Goal: Transaction & Acquisition: Purchase product/service

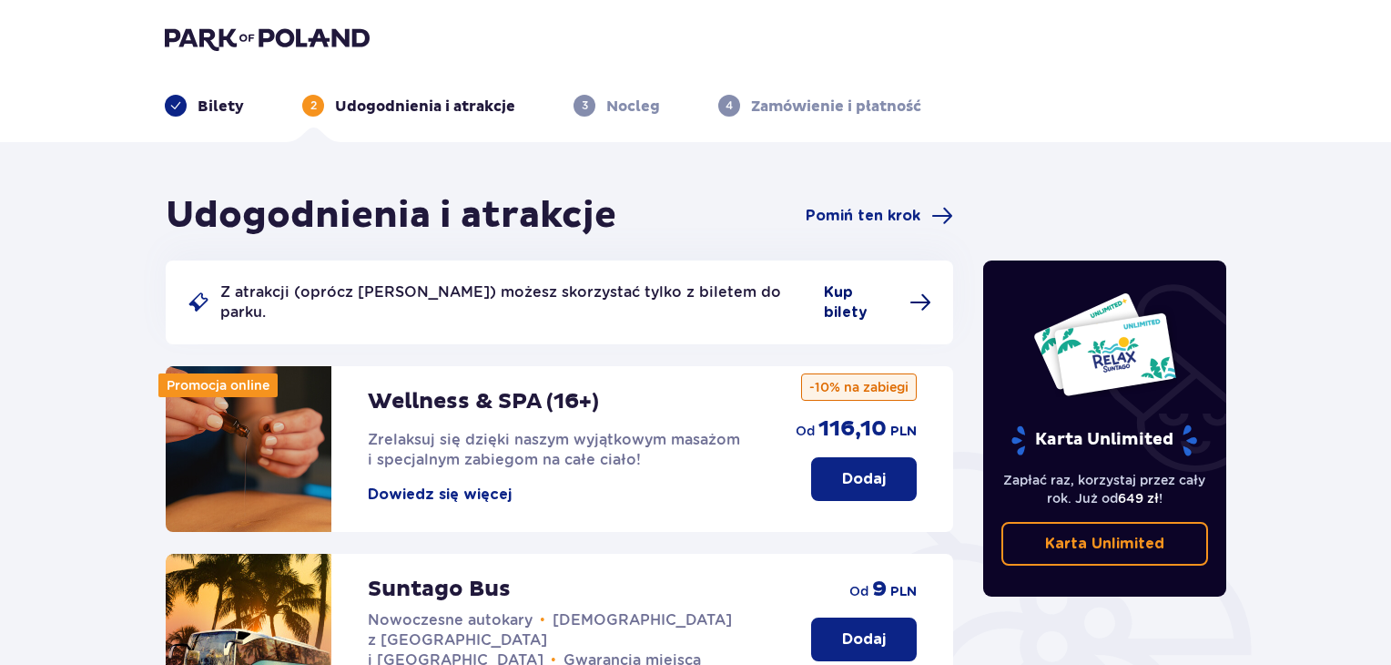
click at [827, 290] on span "Kup bilety" at bounding box center [861, 302] width 75 height 40
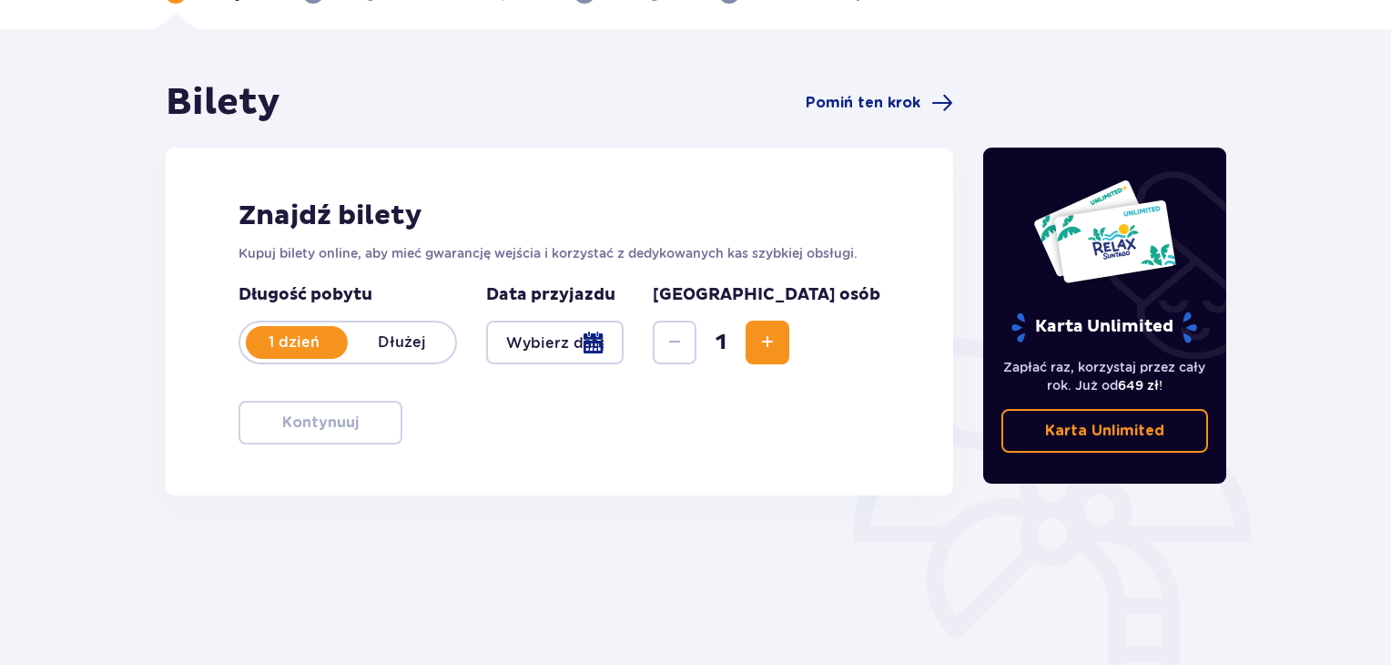
scroll to position [135, 0]
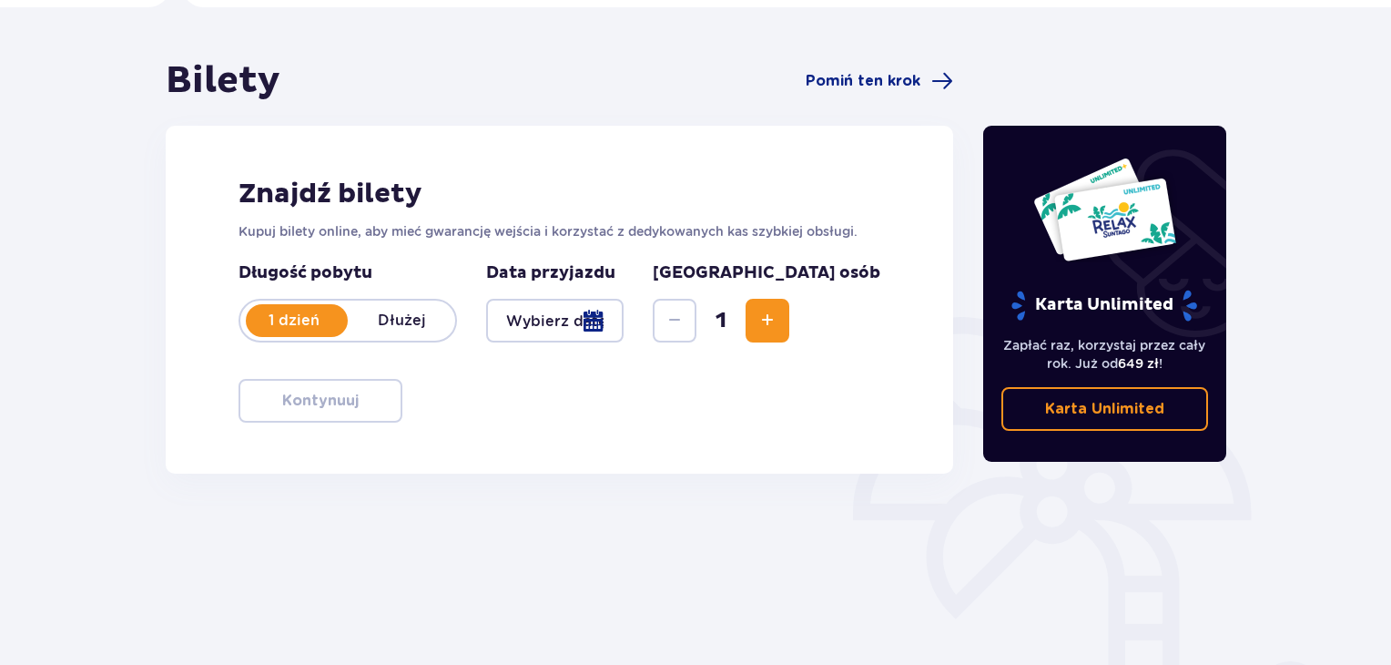
click at [624, 321] on div at bounding box center [554, 321] width 137 height 44
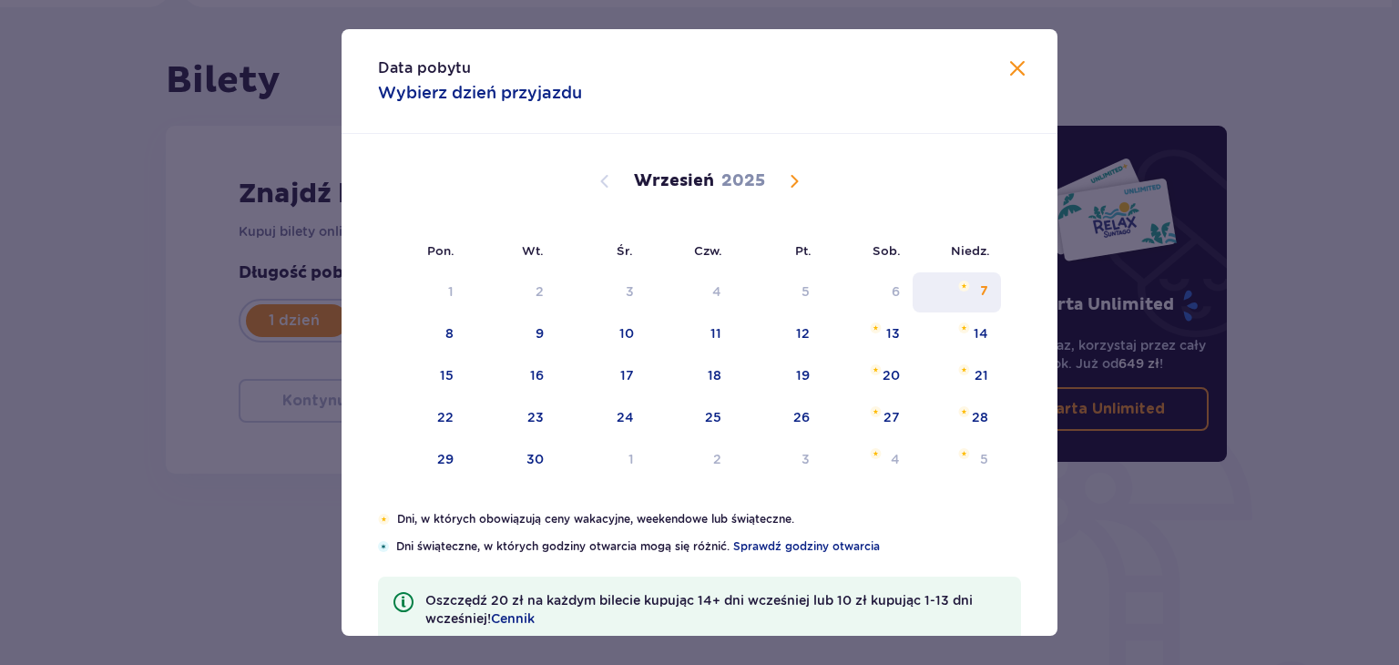
click at [959, 292] on div "7" at bounding box center [956, 292] width 88 height 40
type input "07.09.25"
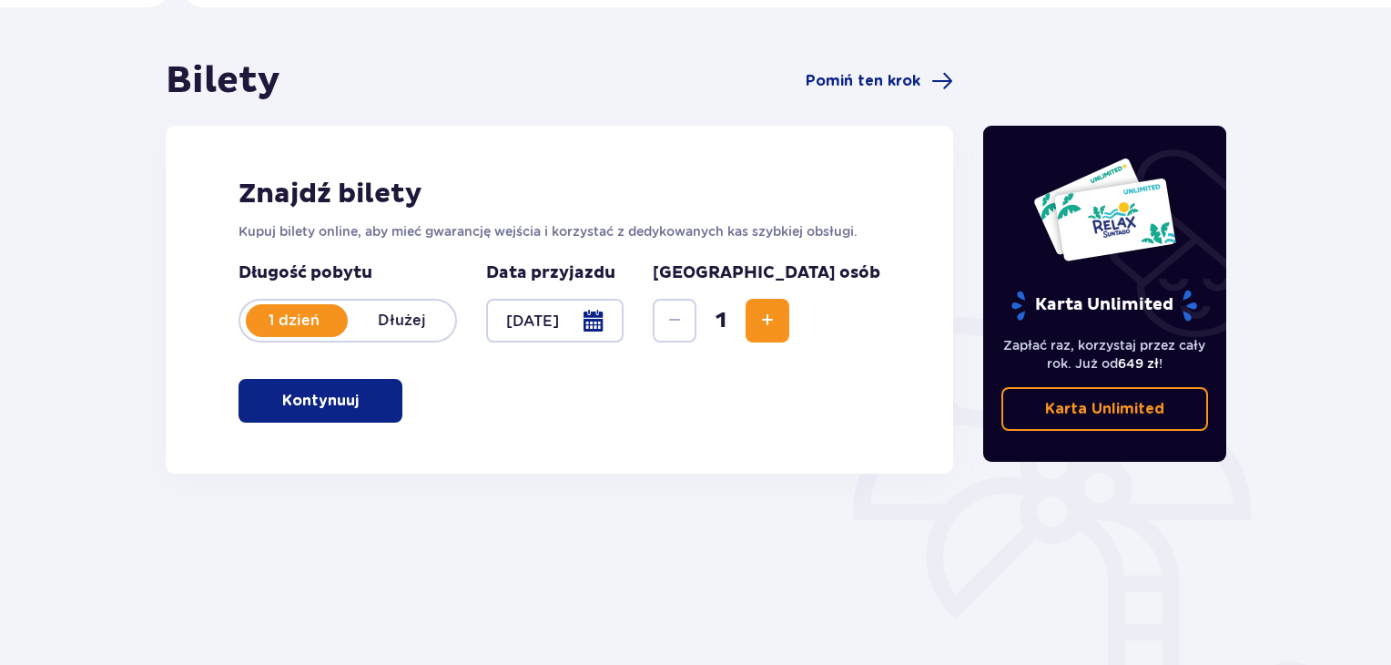
click at [339, 397] on p "Kontynuuj" at bounding box center [320, 401] width 76 height 20
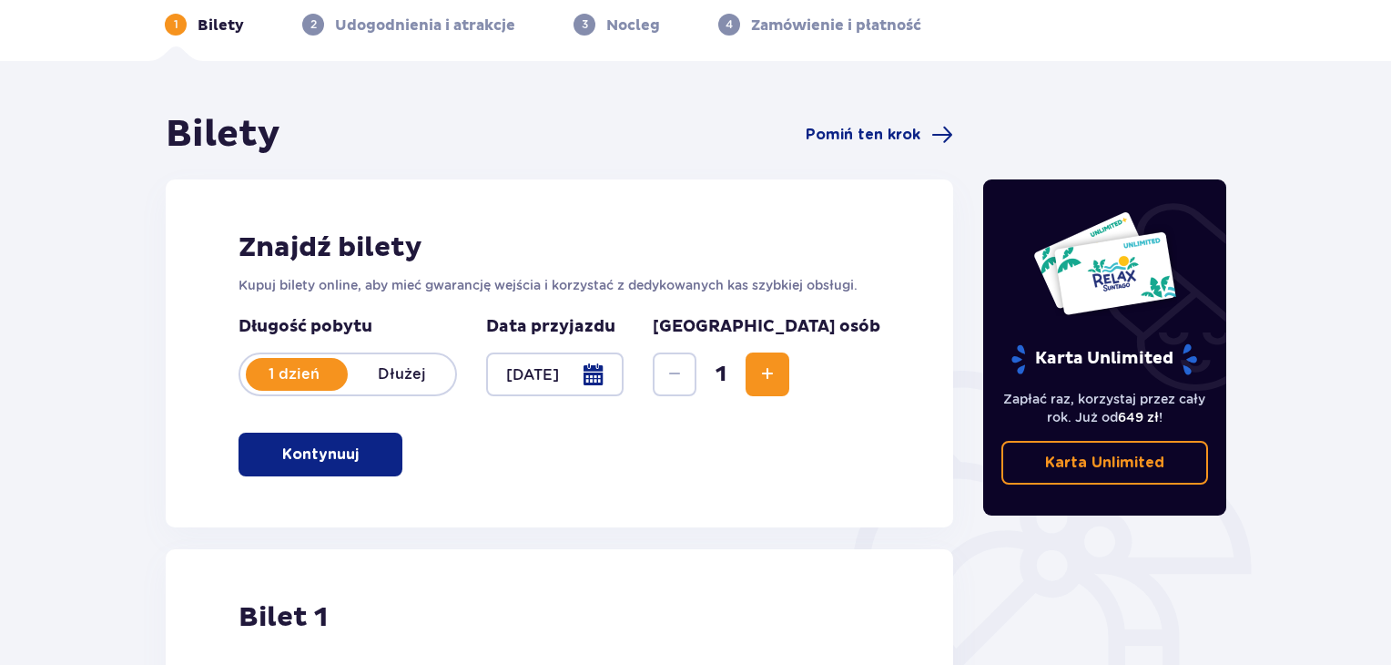
scroll to position [66, 0]
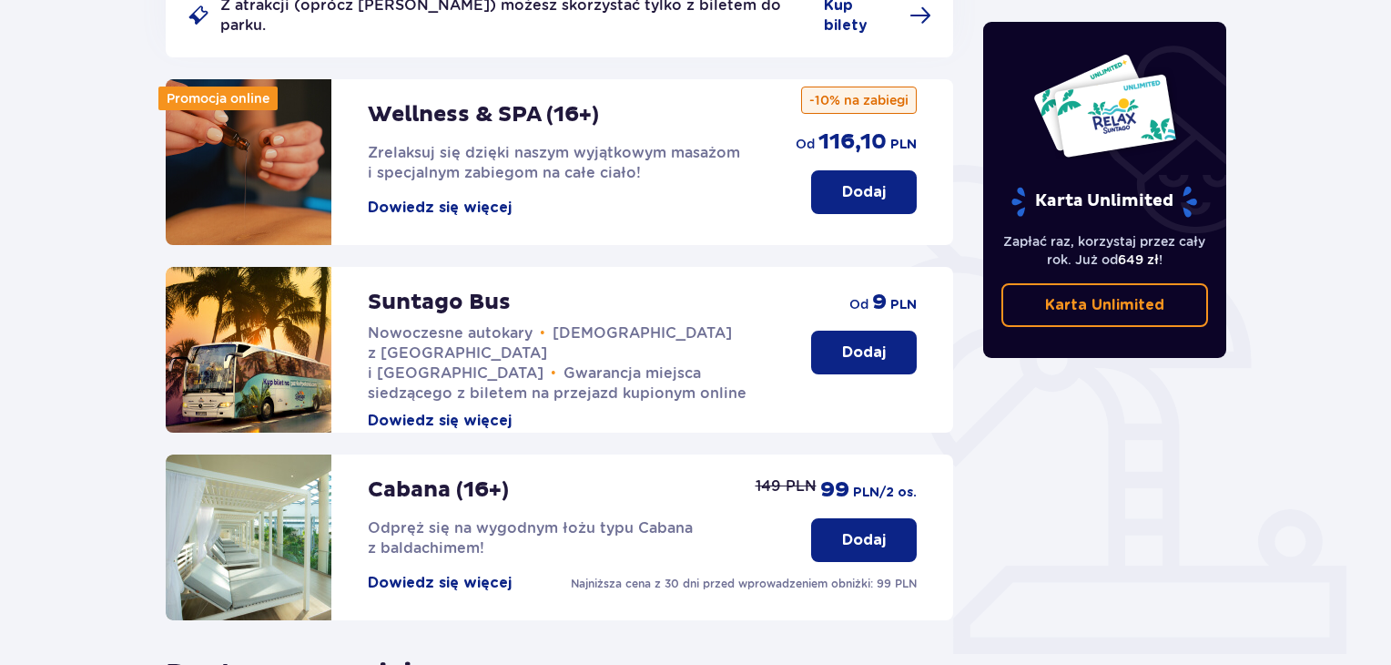
scroll to position [285, 0]
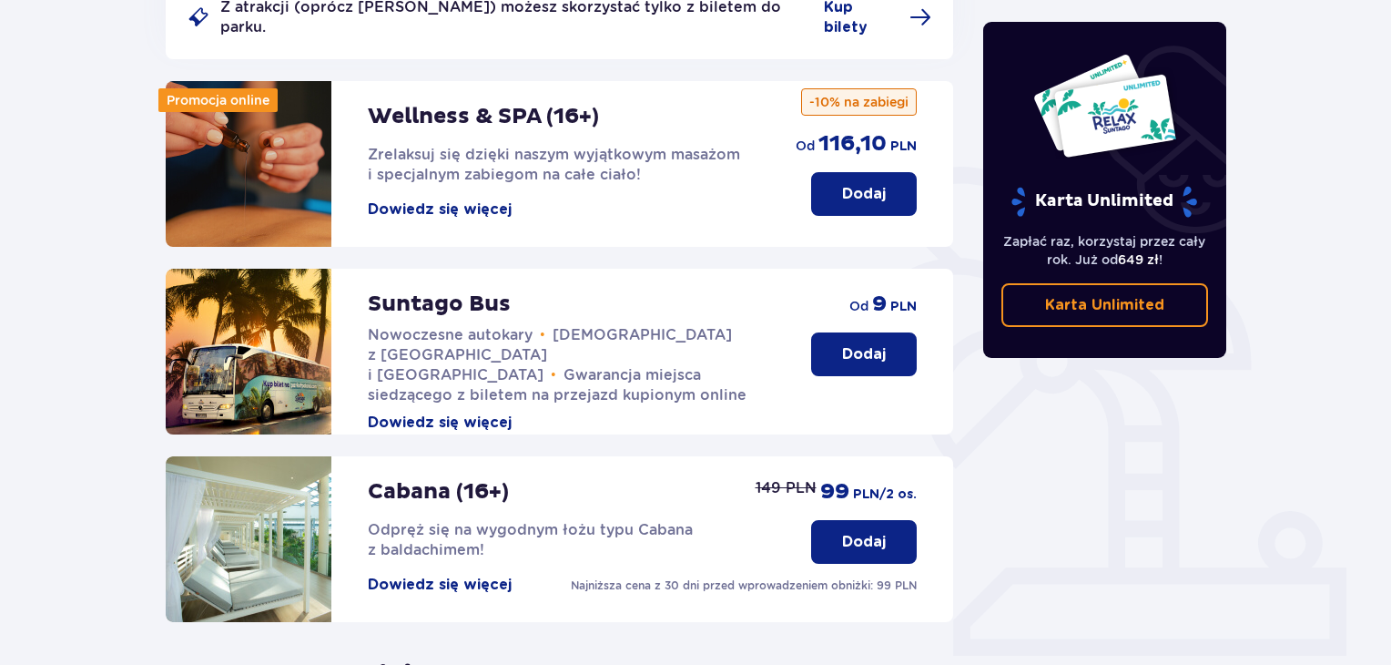
click at [869, 344] on p "Dodaj" at bounding box center [864, 354] width 44 height 20
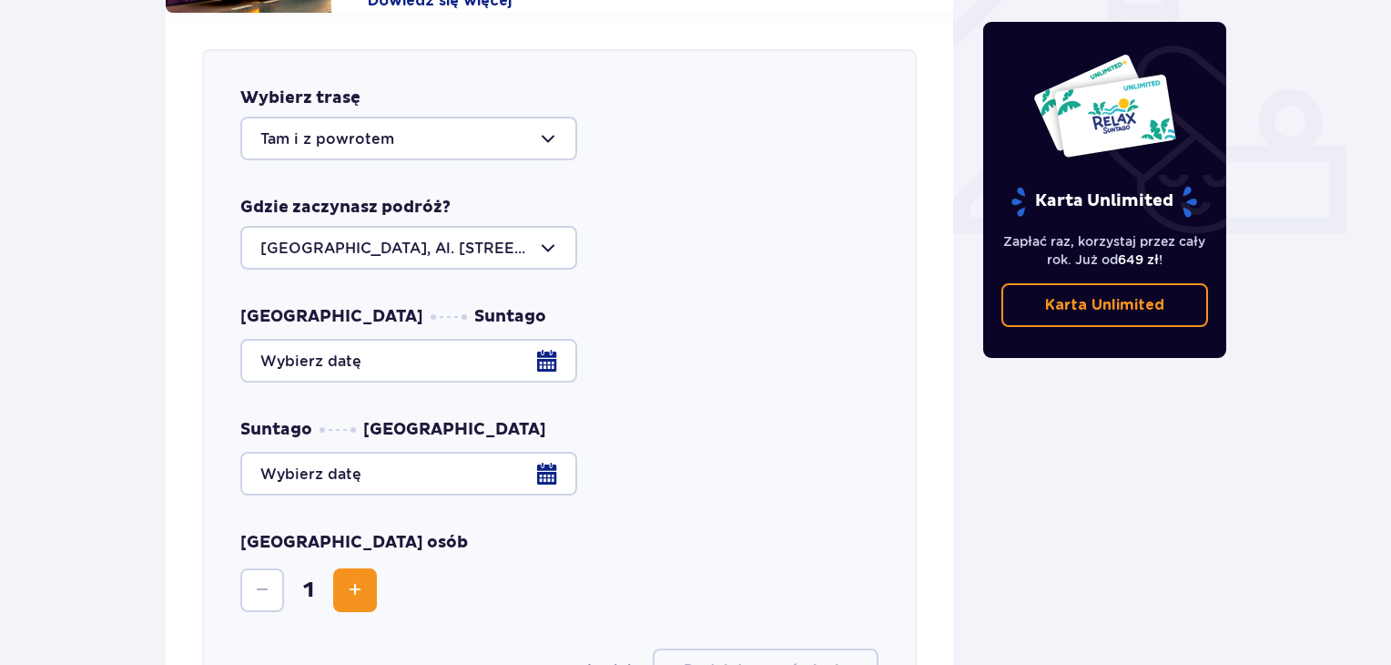
scroll to position [716, 0]
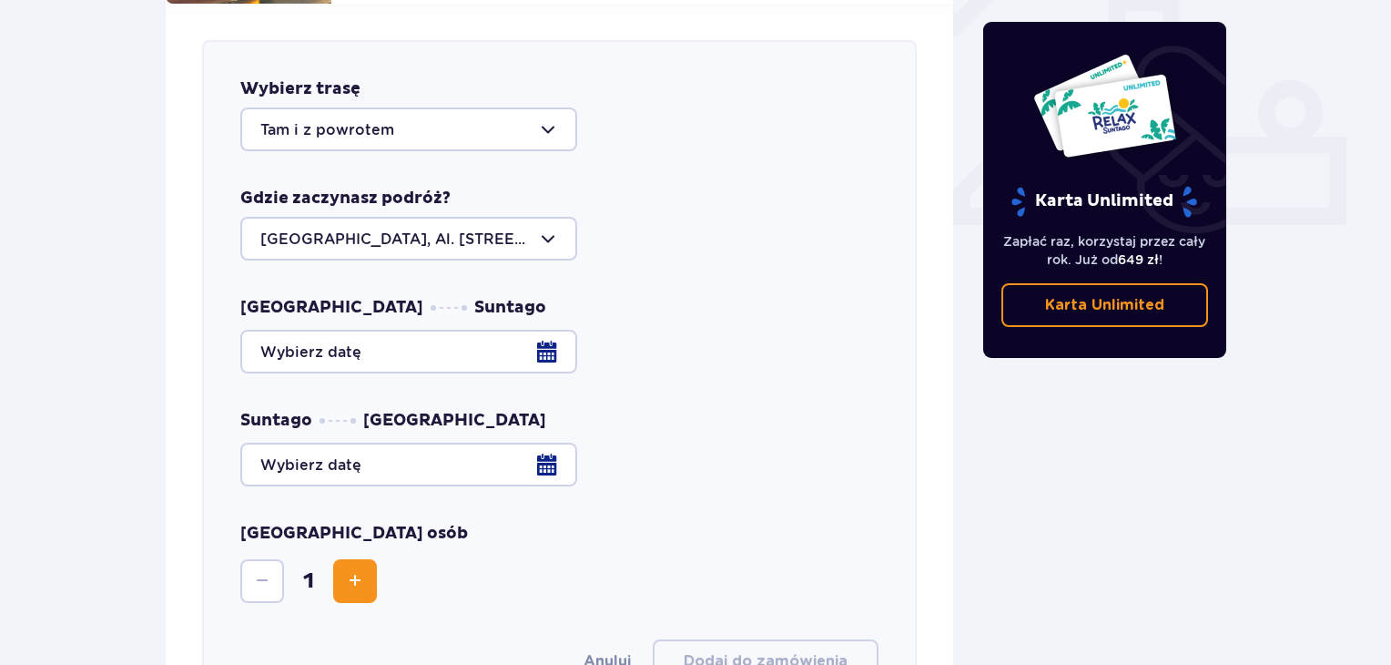
click at [549, 332] on div at bounding box center [559, 352] width 638 height 44
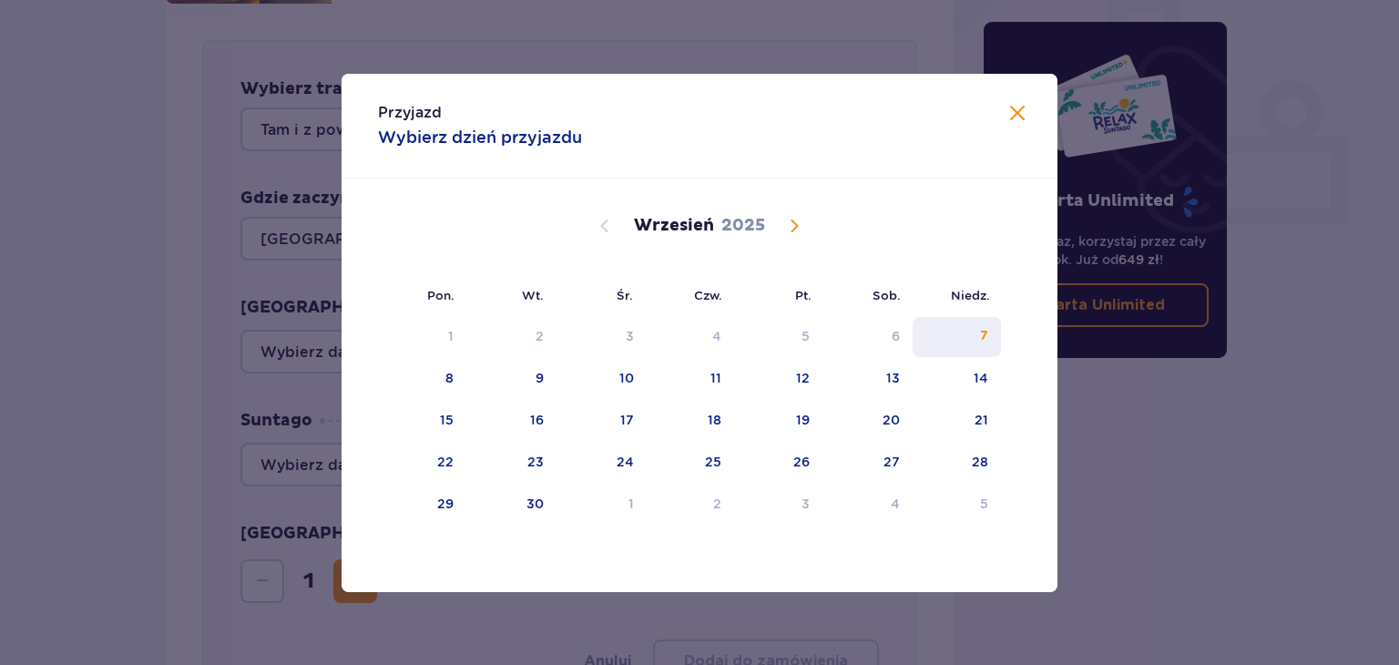
click at [959, 325] on div "7" at bounding box center [956, 337] width 88 height 40
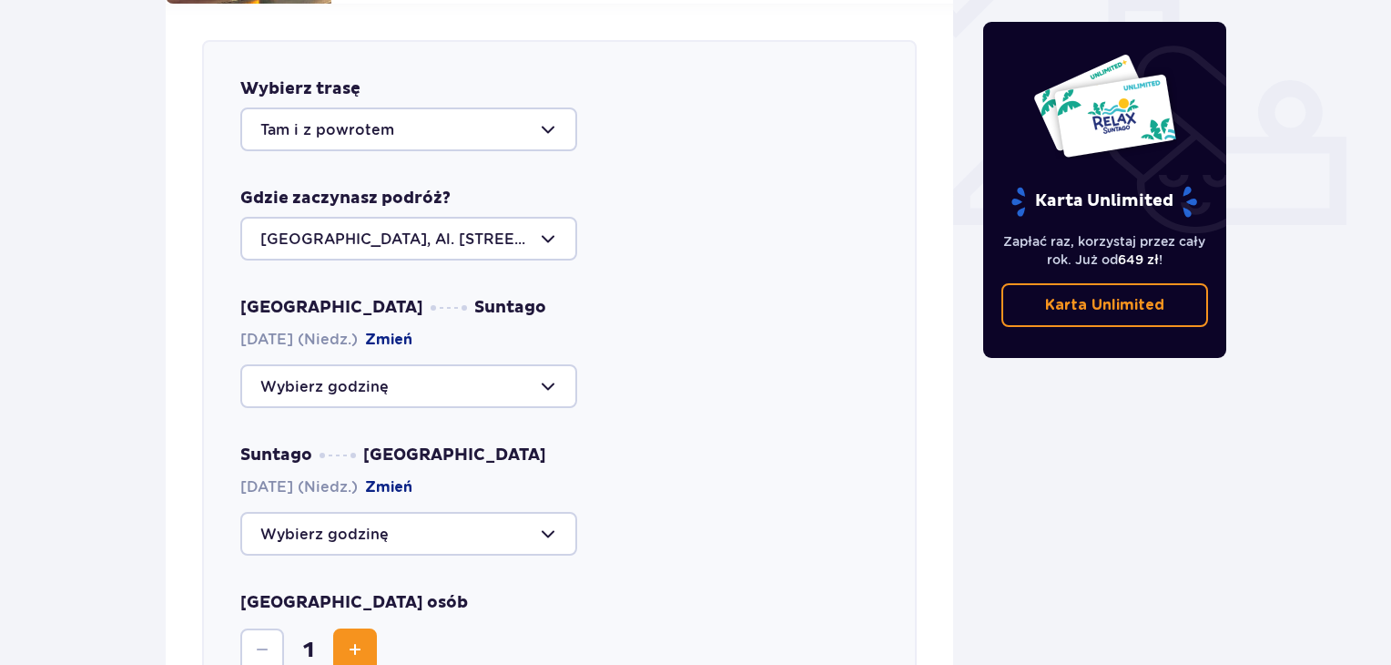
click at [552, 370] on div at bounding box center [408, 386] width 337 height 44
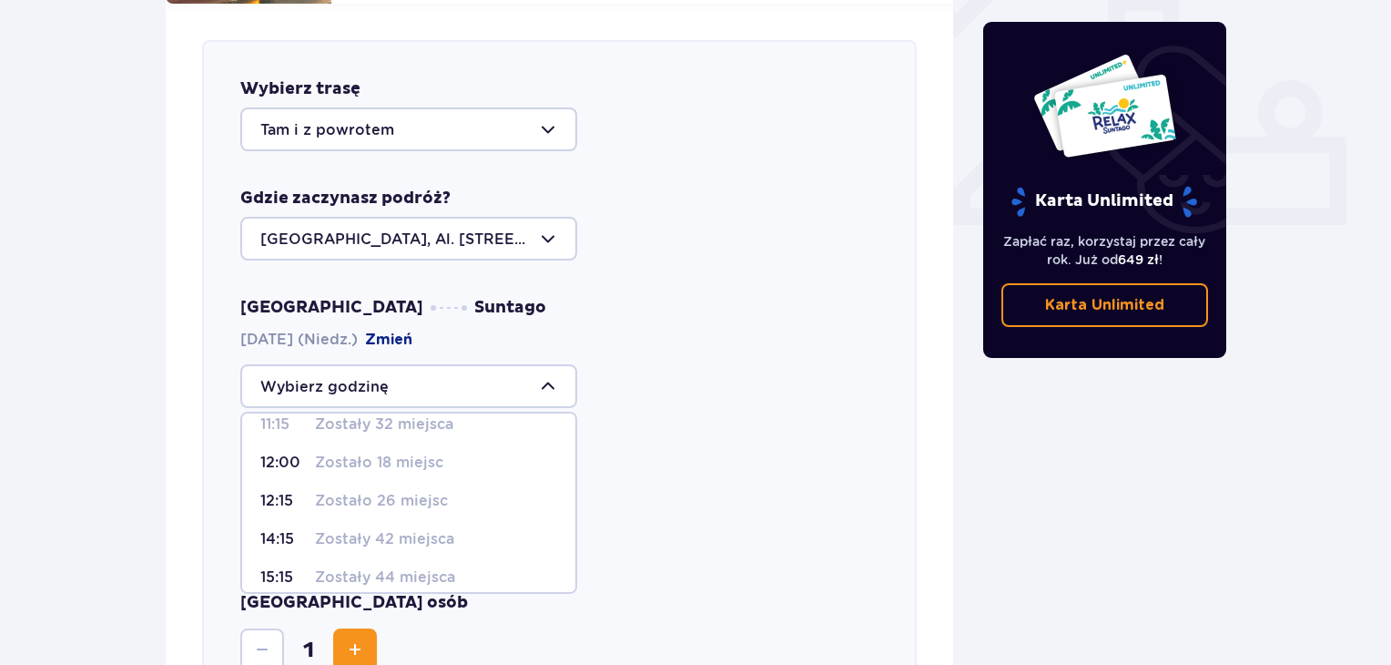
scroll to position [136, 0]
click at [357, 449] on p "Zostało 18 miejsc" at bounding box center [379, 459] width 128 height 20
type input "12:00"
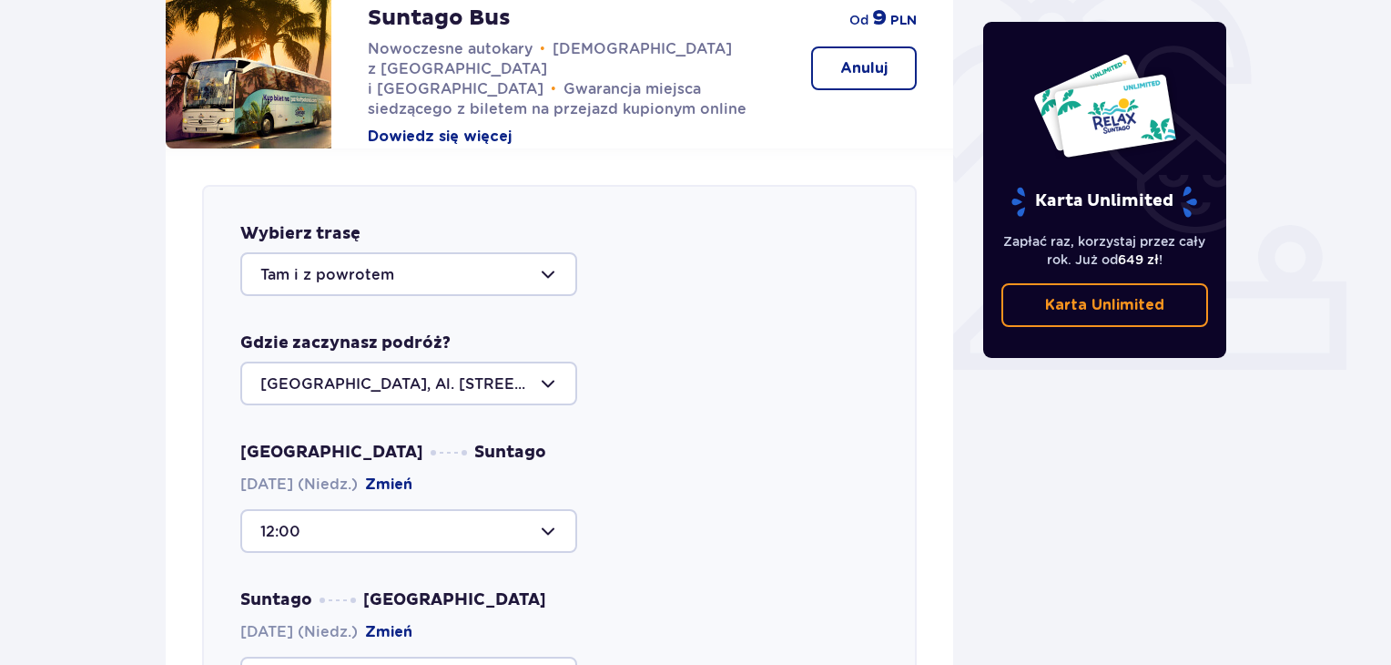
scroll to position [585, 0]
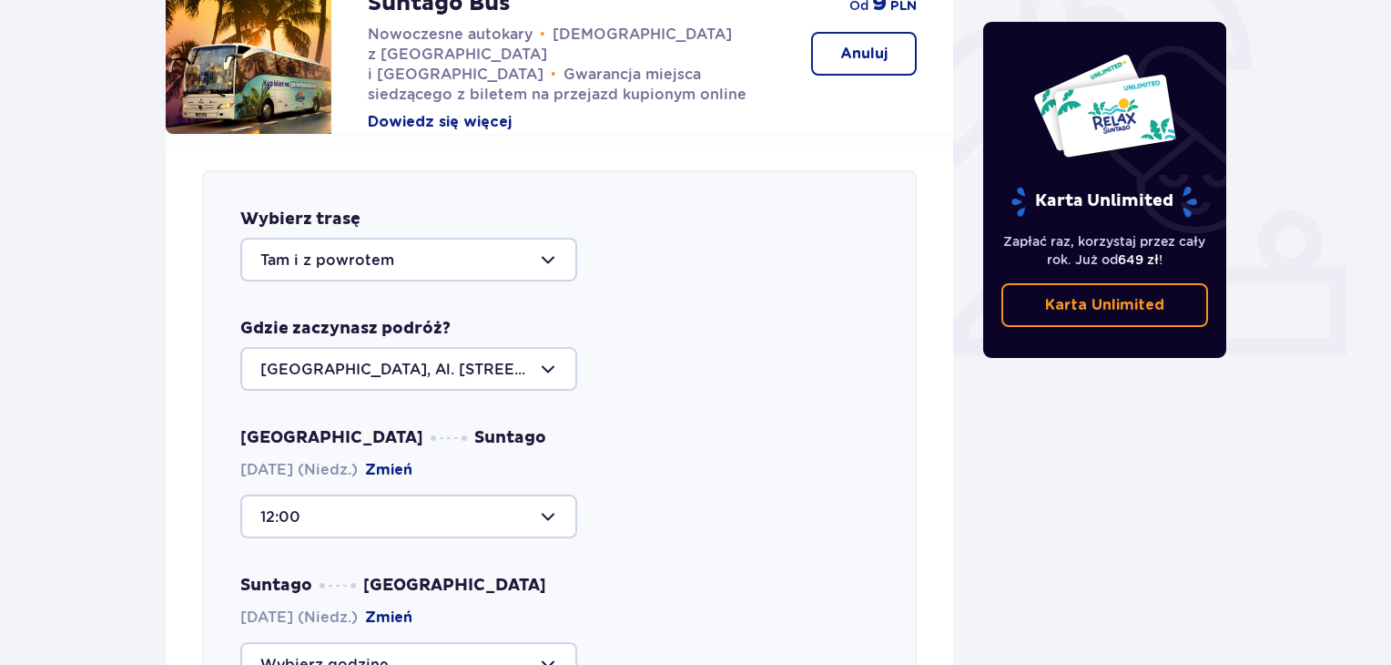
click at [561, 238] on div at bounding box center [408, 260] width 337 height 44
click at [670, 288] on div "Wybierz trasę Tam i z powrotem Gdzie zaczynasz podróż? Warszawa, Al. Jerozolims…" at bounding box center [559, 545] width 715 height 750
click at [992, 438] on div "Karta Unlimited Zapłać raz, korzystaj przez cały rok. Już od 649 zł ! Karta Unl…" at bounding box center [1105, 575] width 273 height 1934
drag, startPoint x: 1389, startPoint y: 322, endPoint x: 1398, endPoint y: 381, distance: 59.0
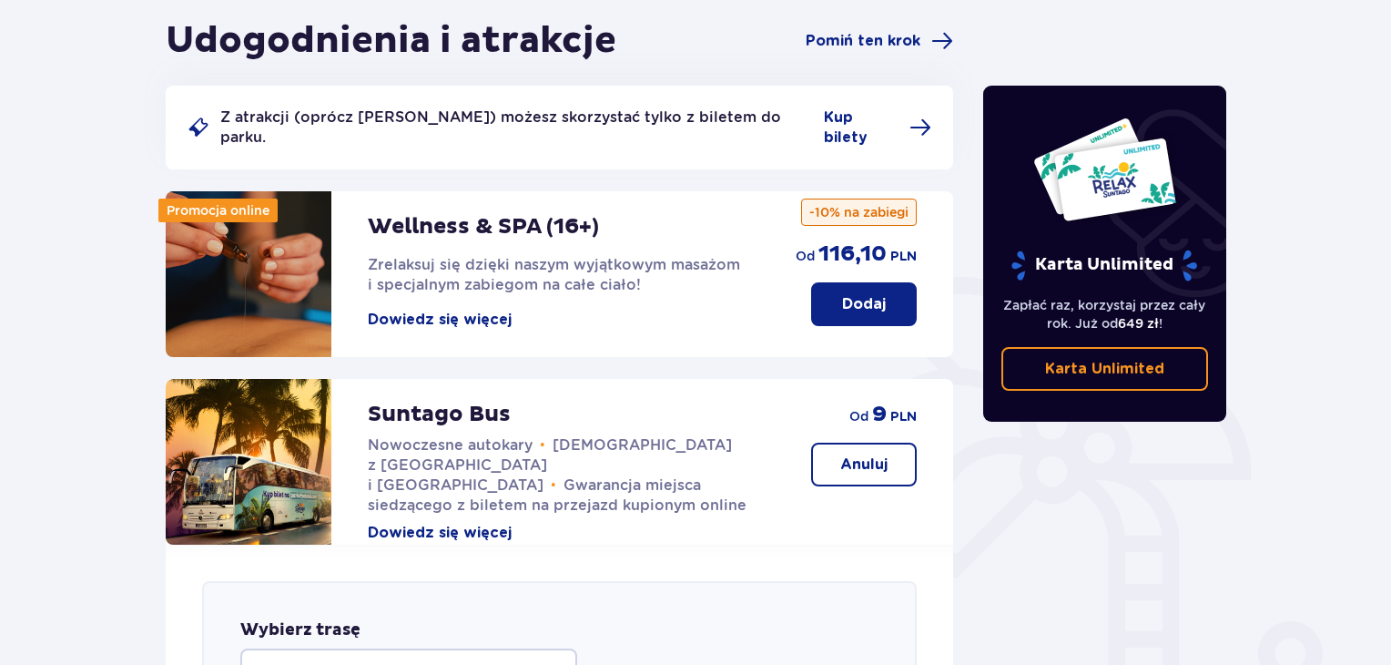
scroll to position [162, 0]
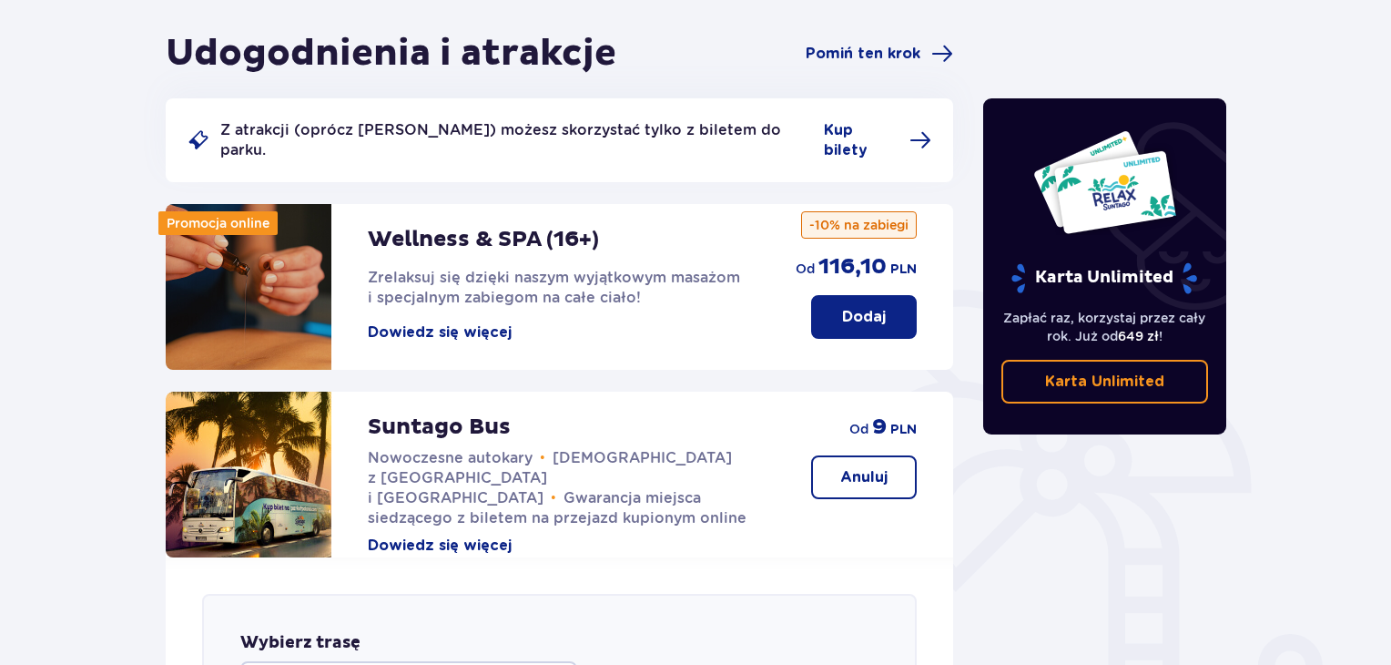
click at [860, 467] on p "Anuluj" at bounding box center [863, 477] width 47 height 20
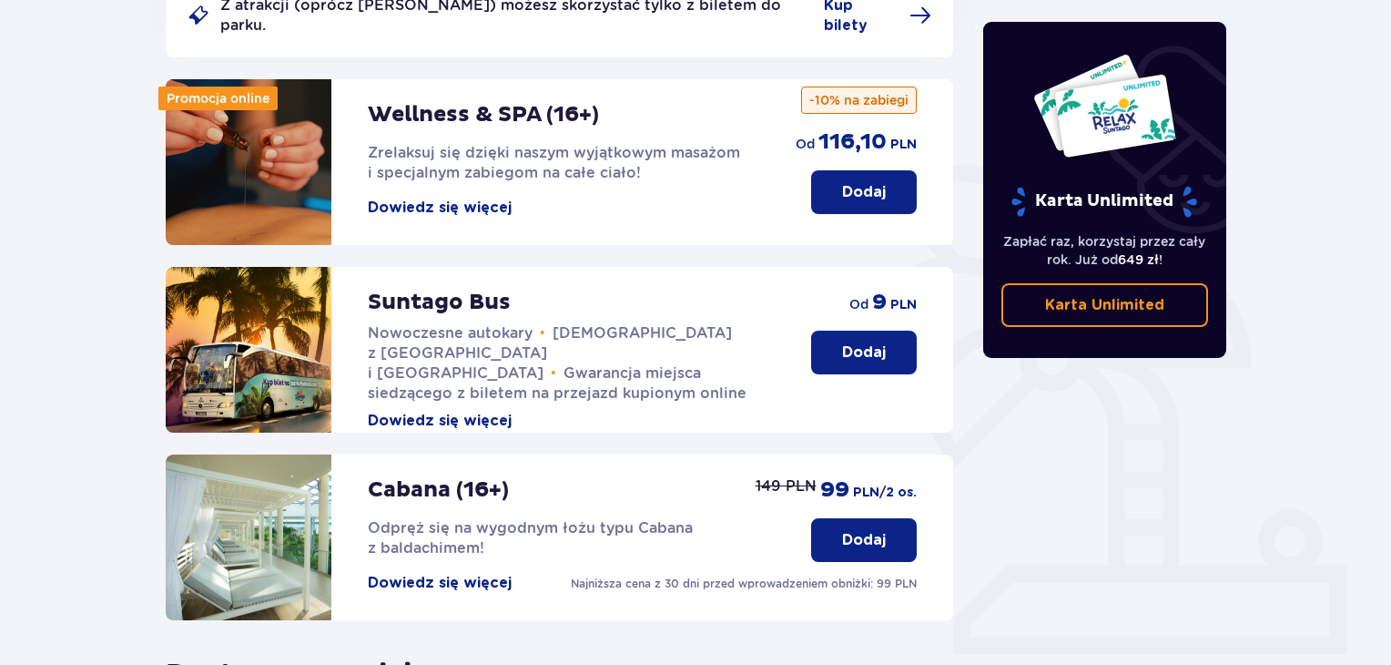
scroll to position [273, 0]
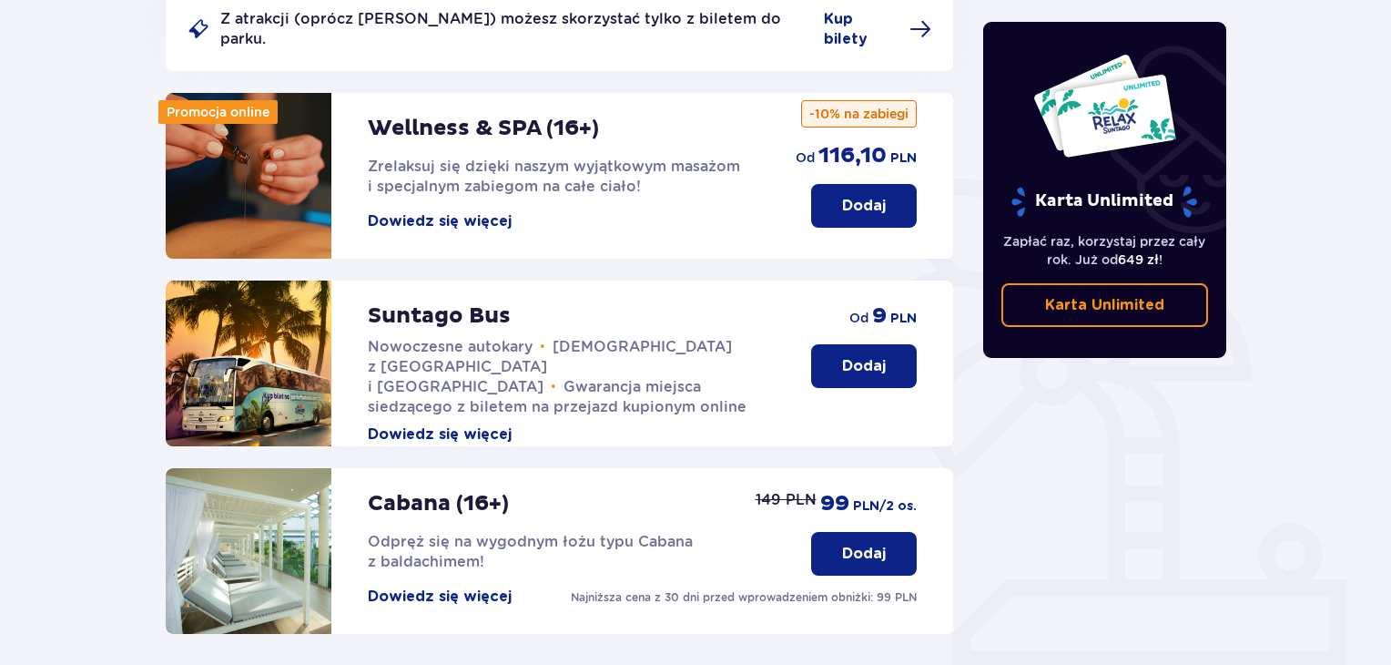
click at [883, 356] on p "Dodaj" at bounding box center [864, 366] width 44 height 20
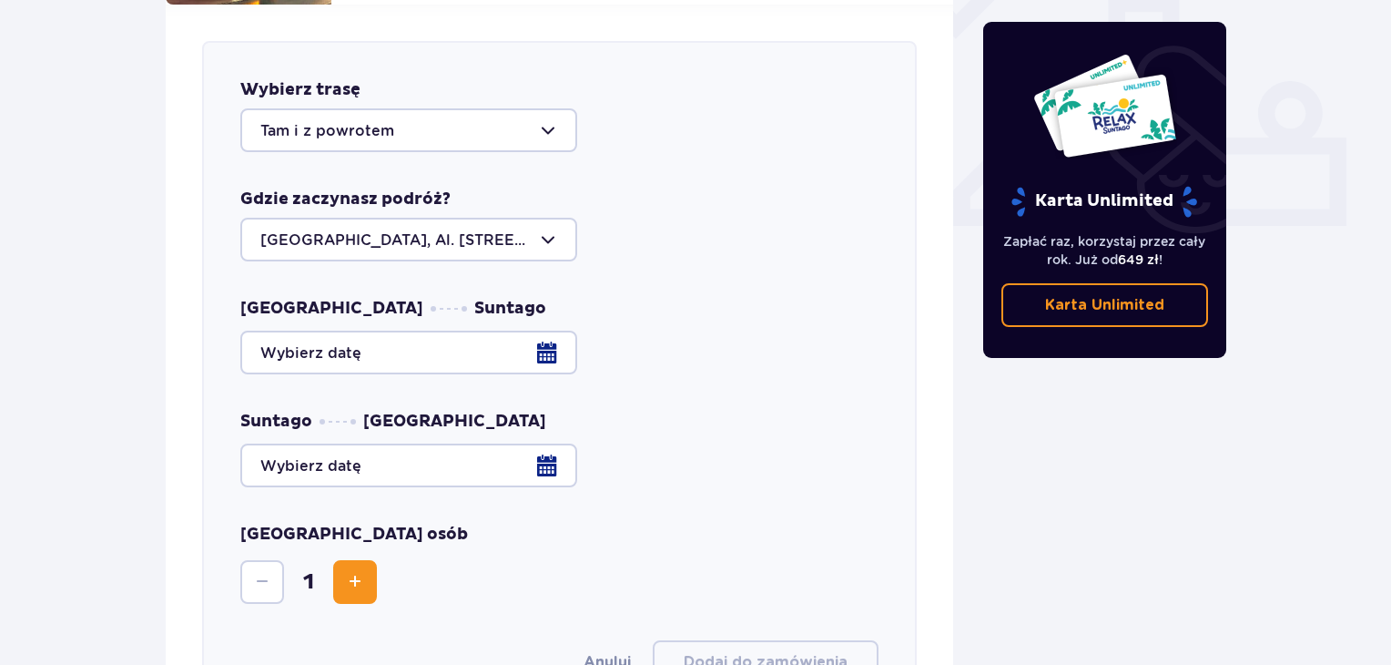
scroll to position [716, 0]
click at [550, 113] on div at bounding box center [408, 129] width 337 height 44
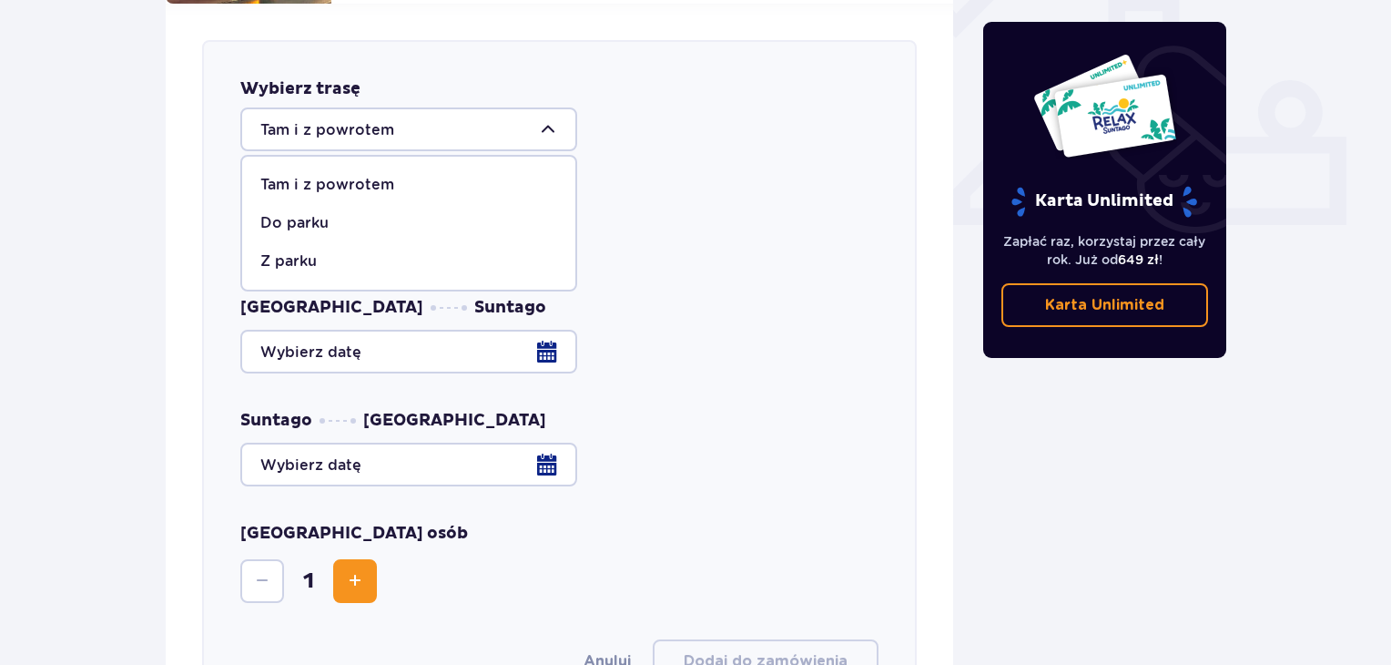
click at [315, 213] on p "Do parku" at bounding box center [294, 223] width 68 height 20
type input "Do parku"
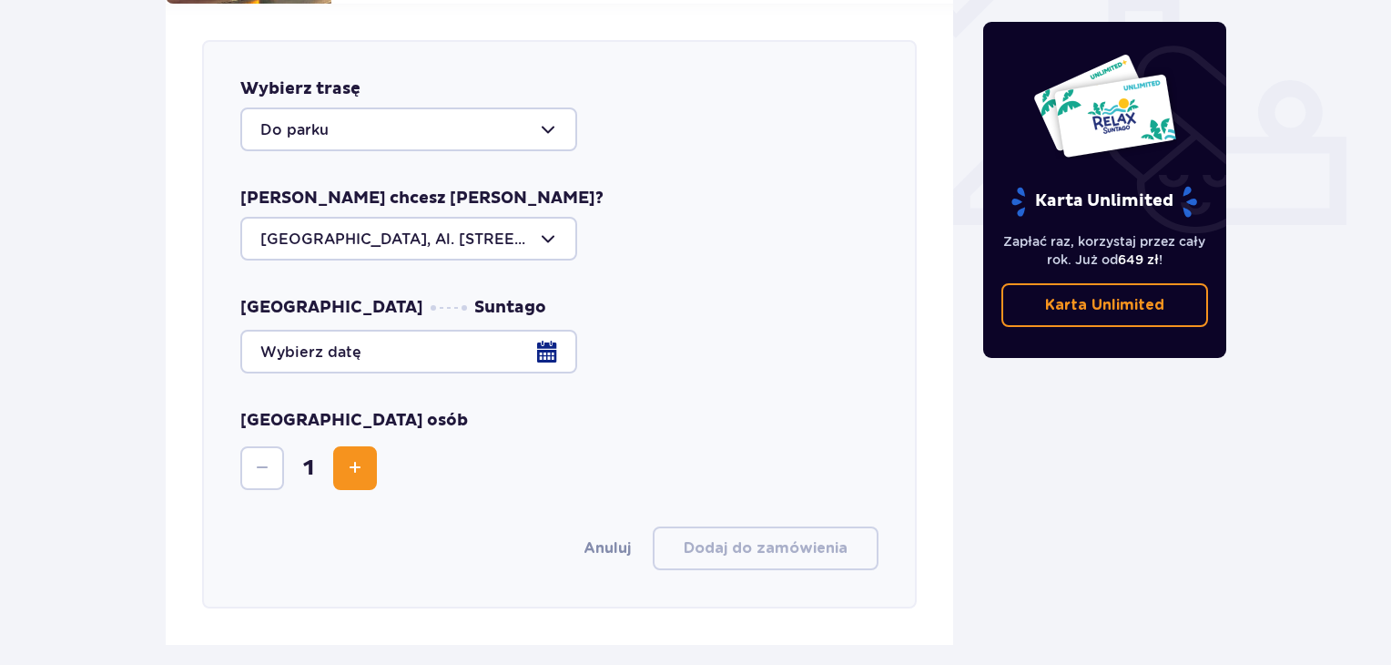
click at [543, 333] on div at bounding box center [559, 352] width 638 height 44
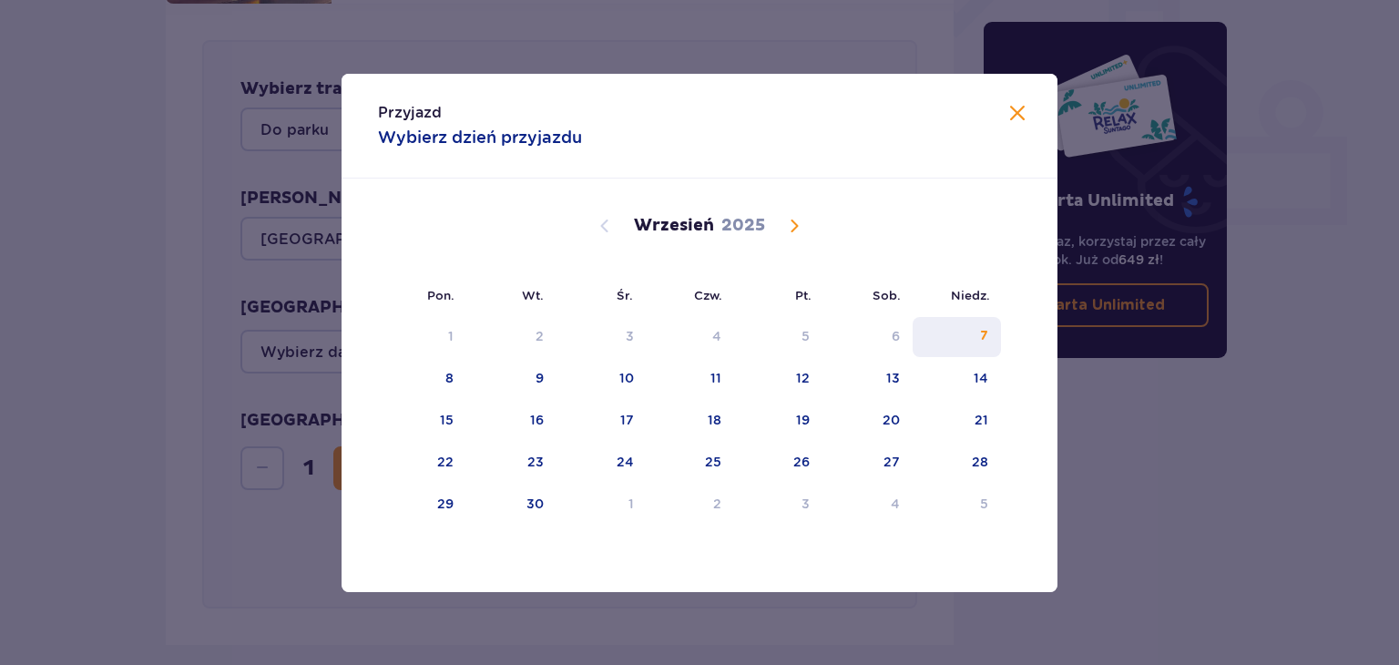
click at [975, 331] on div "7" at bounding box center [956, 337] width 88 height 40
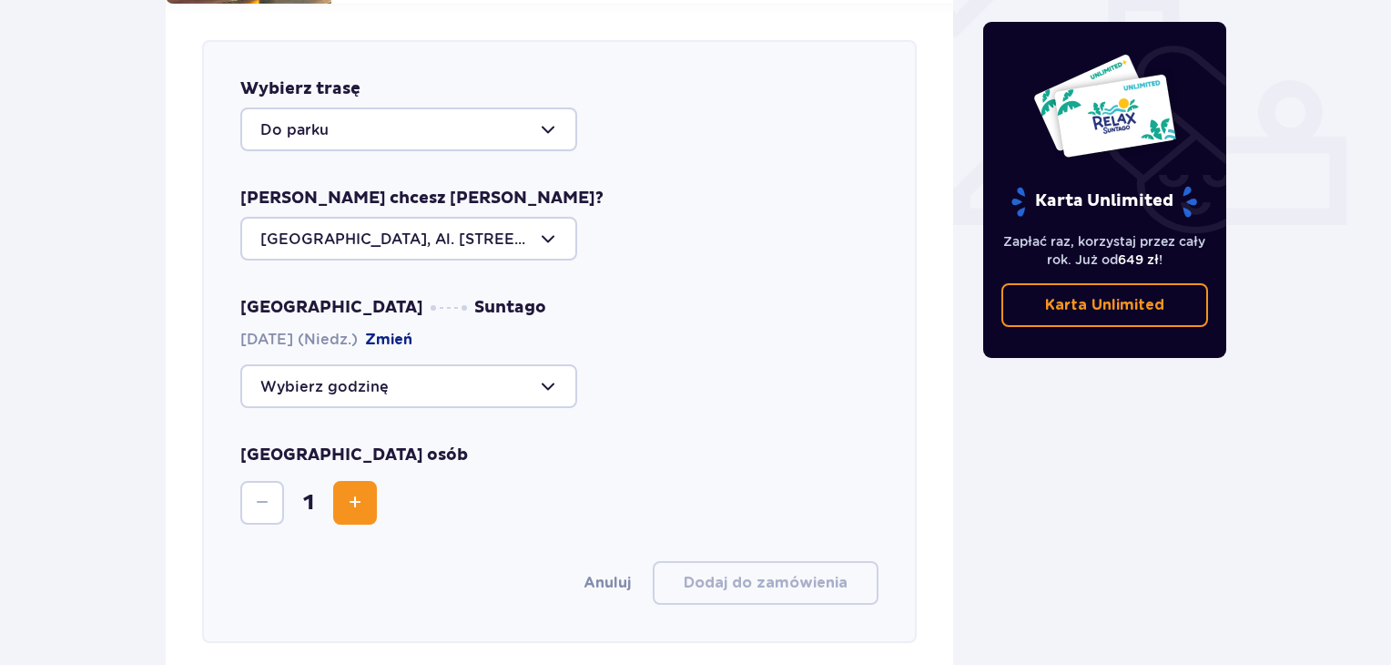
click at [560, 379] on div at bounding box center [408, 386] width 337 height 44
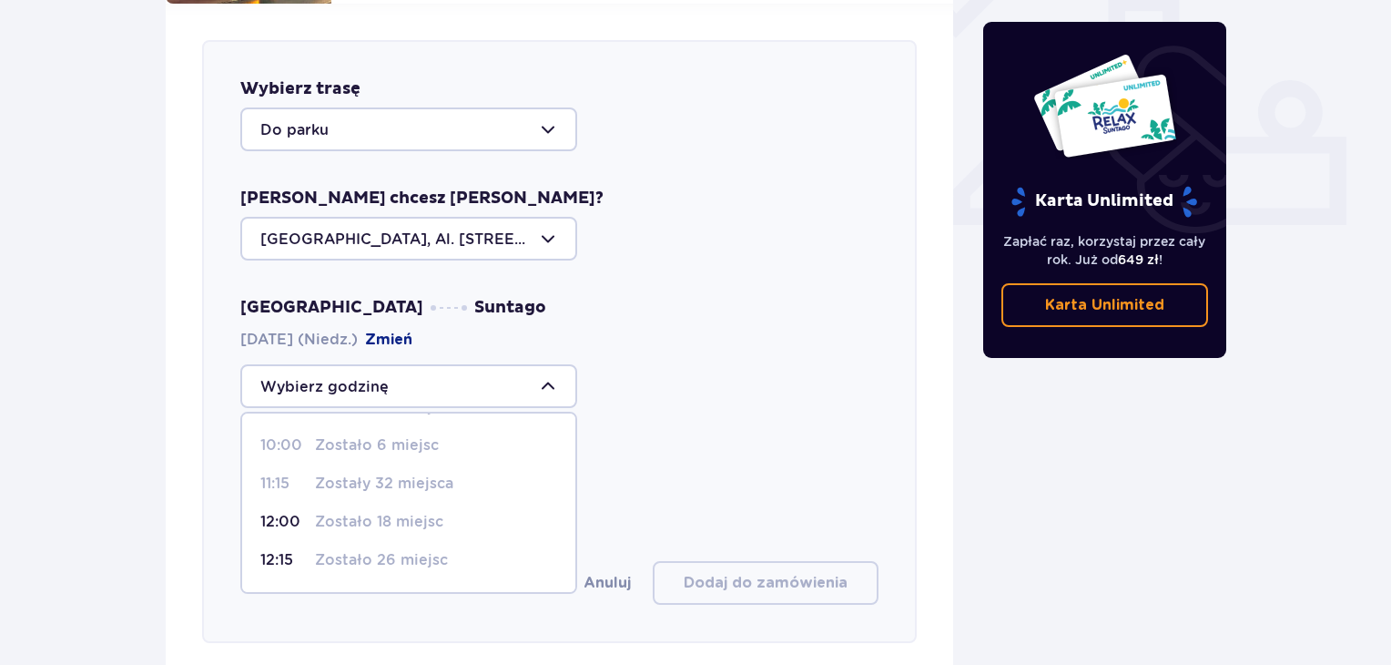
scroll to position [74, 0]
click at [422, 511] on p "Zostało 18 miejsc" at bounding box center [379, 521] width 128 height 20
type input "12:00"
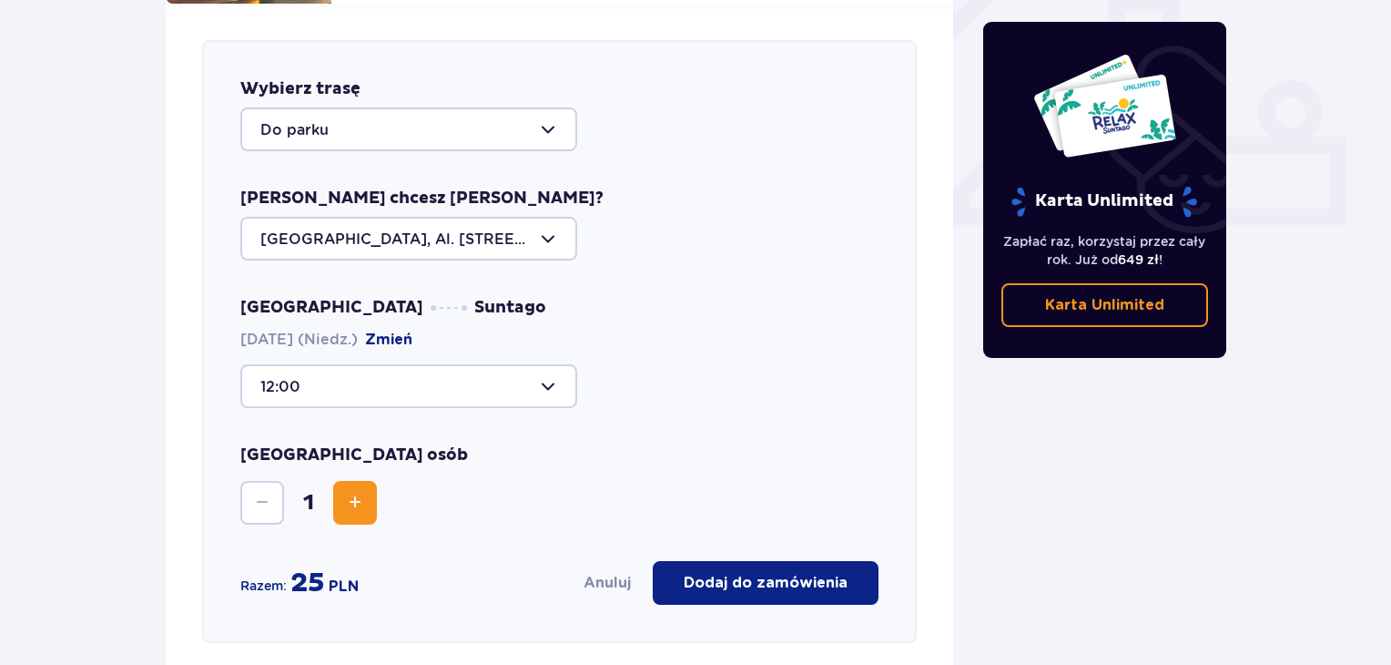
click at [721, 573] on p "Dodaj do zamówienia" at bounding box center [766, 583] width 164 height 20
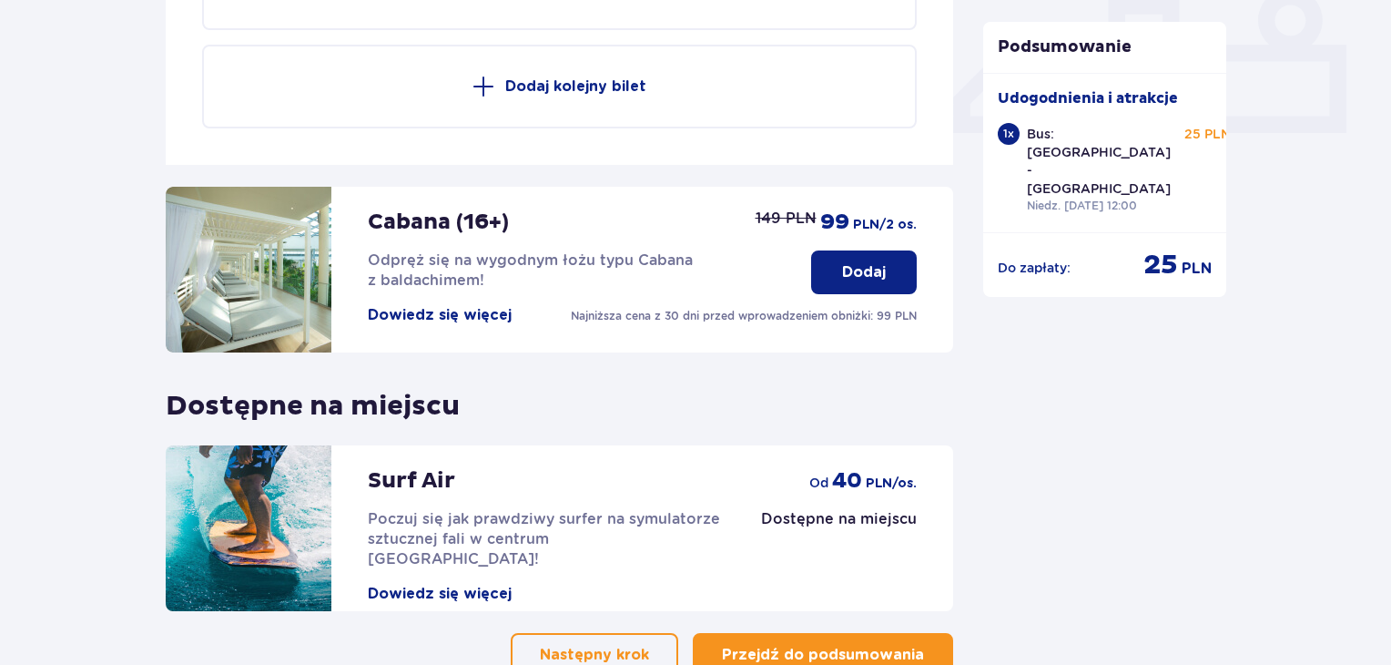
scroll to position [910, 0]
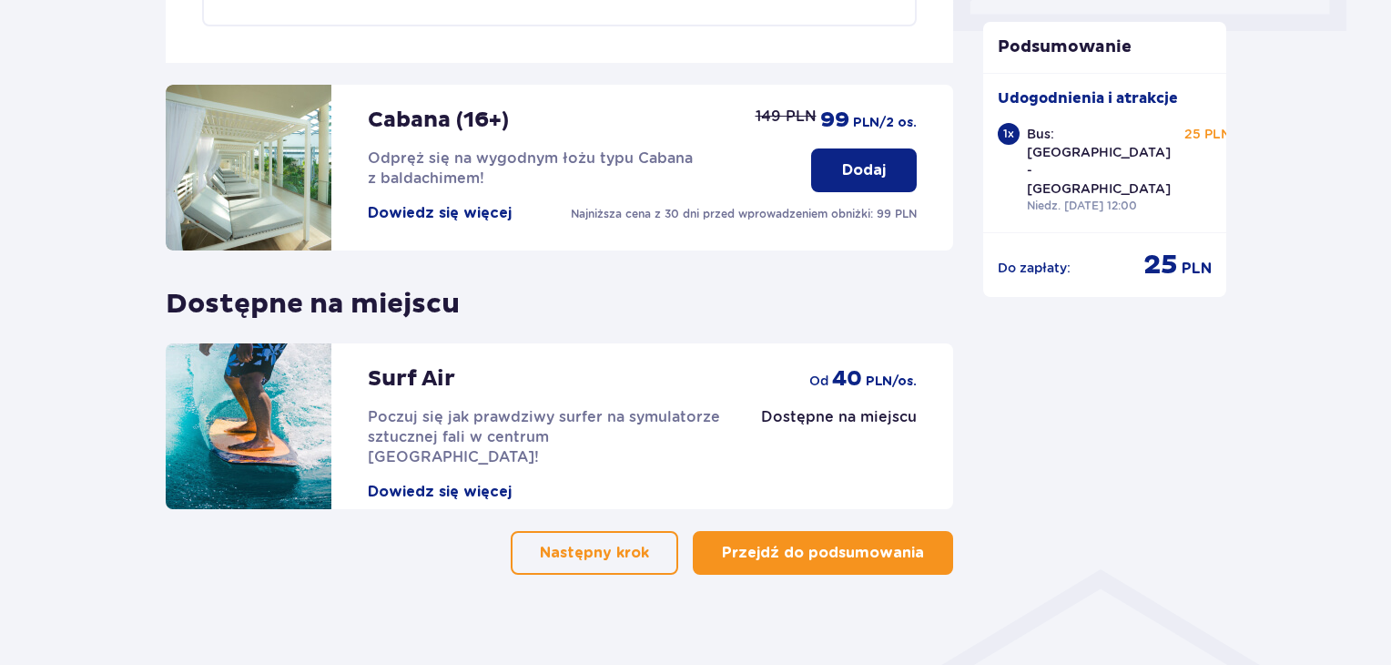
click at [875, 543] on p "Przejdź do podsumowania" at bounding box center [823, 553] width 202 height 20
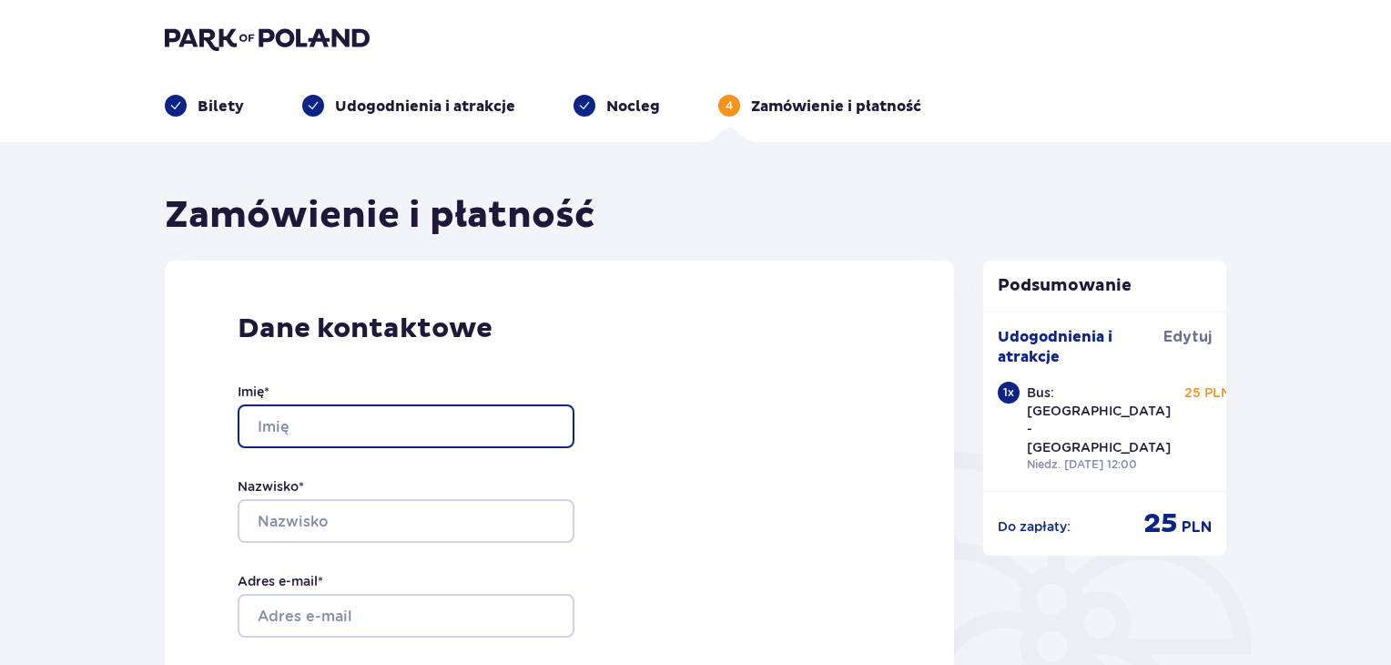
click at [445, 429] on input "Imię *" at bounding box center [406, 426] width 337 height 44
type input "Sebastian"
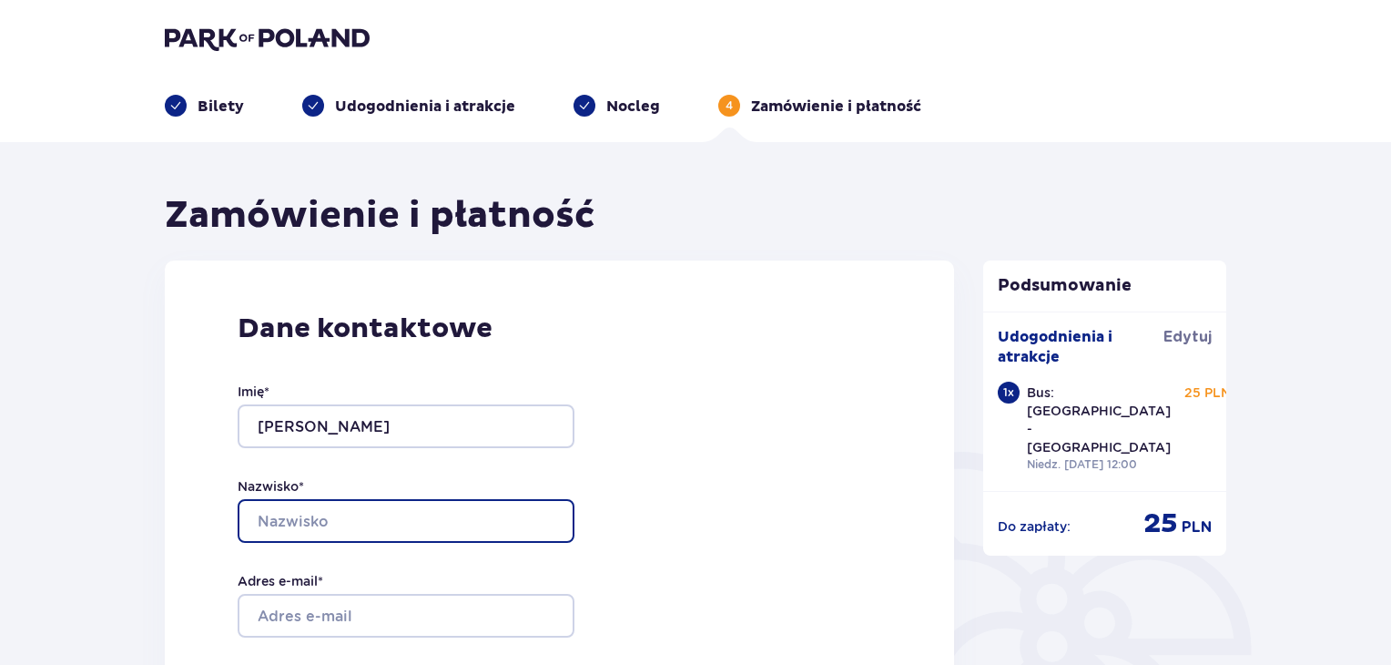
type input "Kolega"
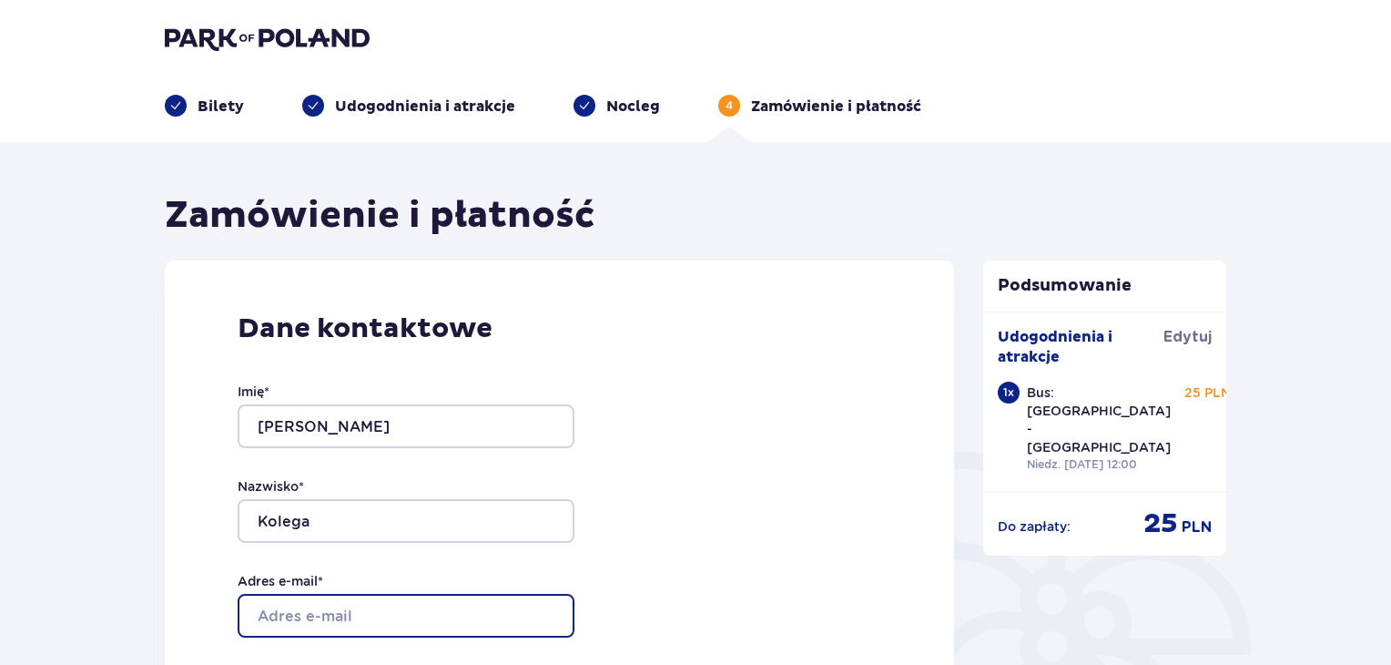
type input "sebastian.kolega@wp.pl"
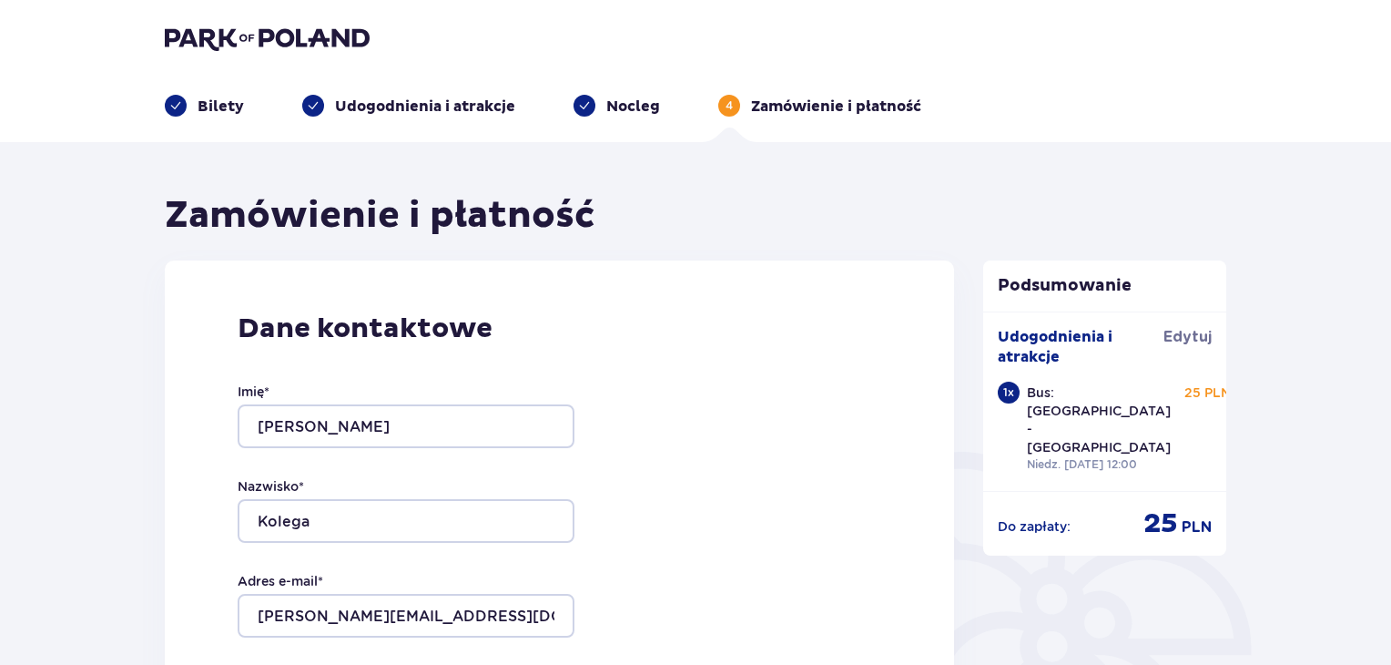
type input "sebastian.kolega@wp.pl"
type input "502368949"
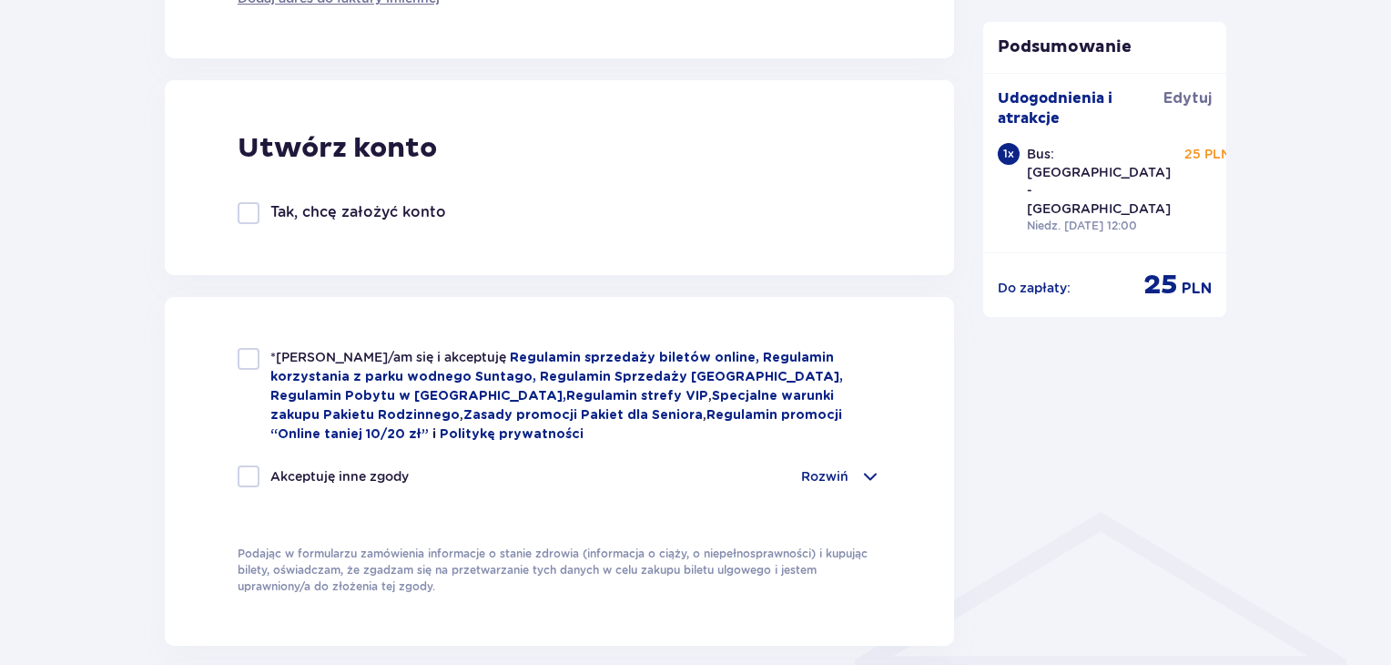
scroll to position [970, 0]
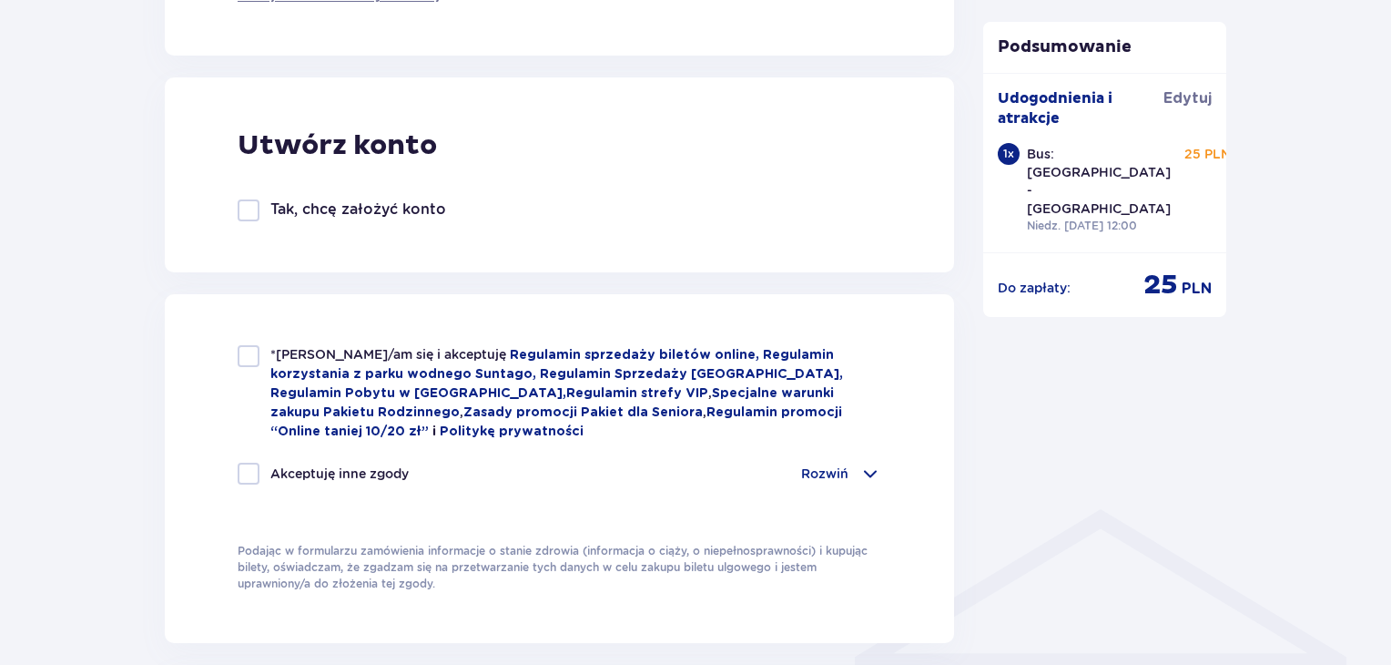
click at [250, 359] on div at bounding box center [249, 356] width 22 height 22
checkbox input "true"
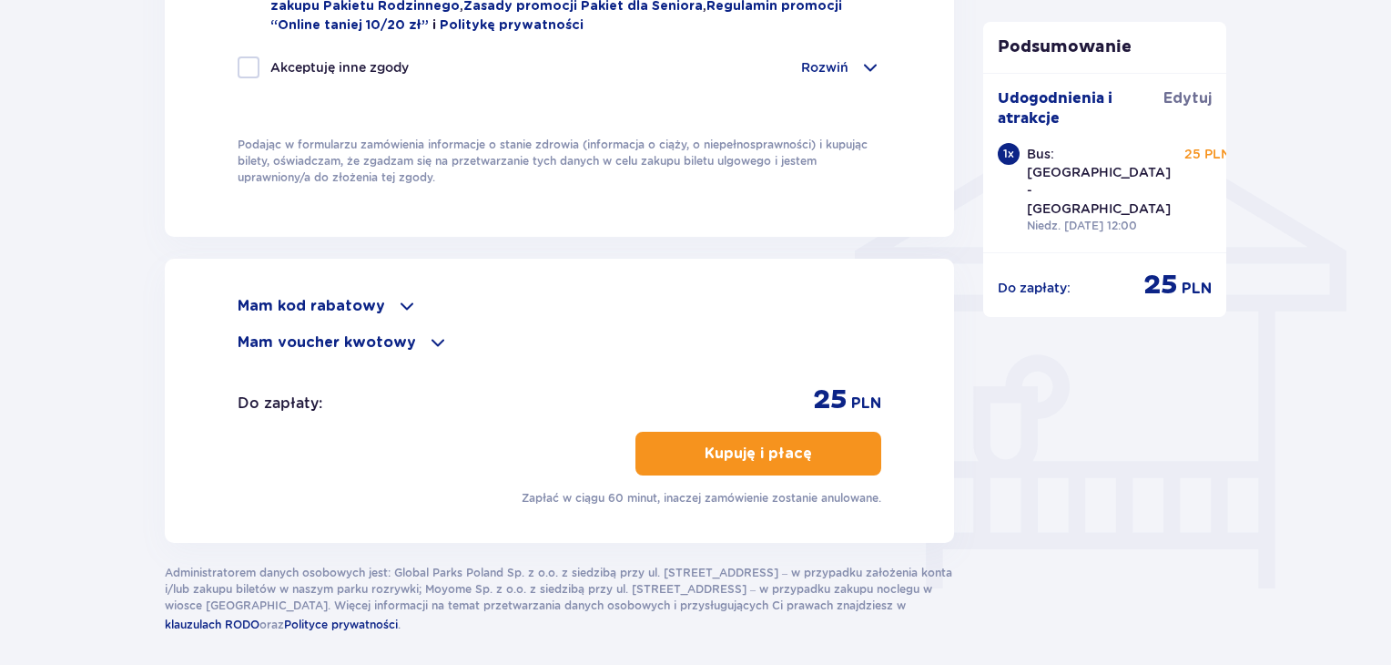
scroll to position [1380, 0]
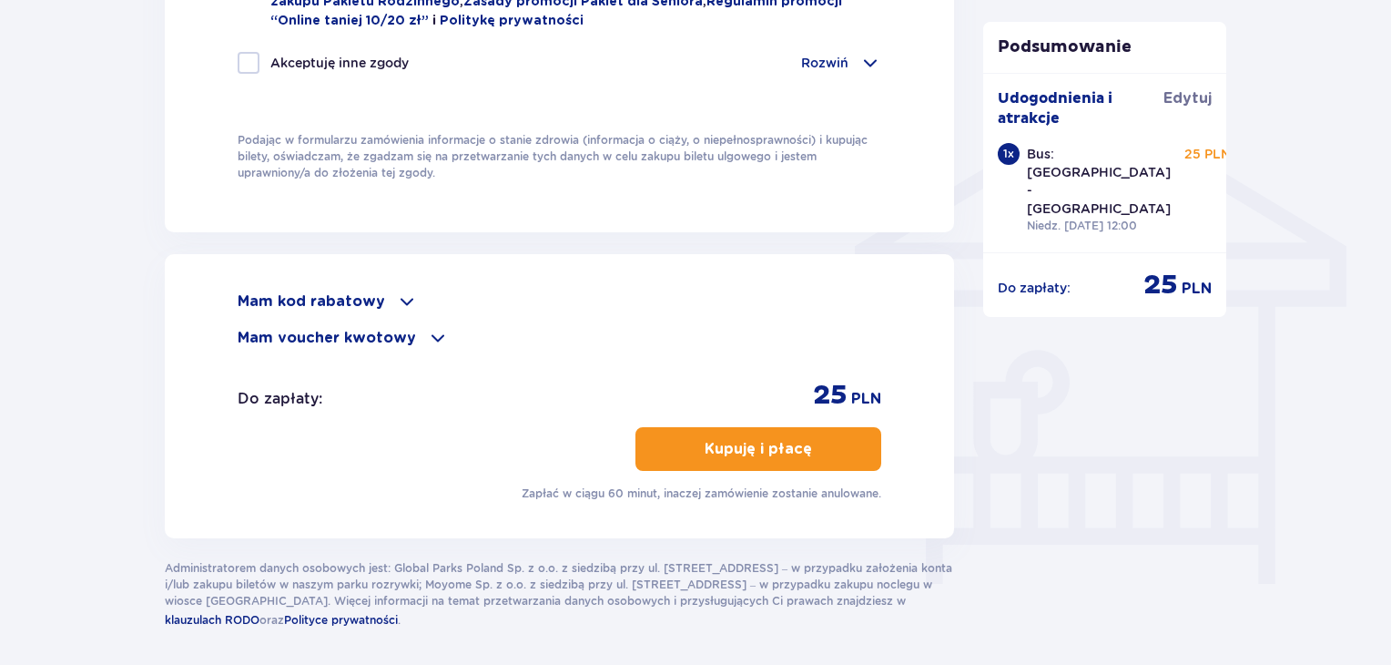
click at [784, 439] on p "Kupuję i płacę" at bounding box center [758, 449] width 107 height 20
click at [755, 439] on p "Kupuję i płacę" at bounding box center [758, 449] width 107 height 20
click at [715, 449] on p "Kupuję i płacę" at bounding box center [758, 449] width 107 height 20
